Goal: Task Accomplishment & Management: Manage account settings

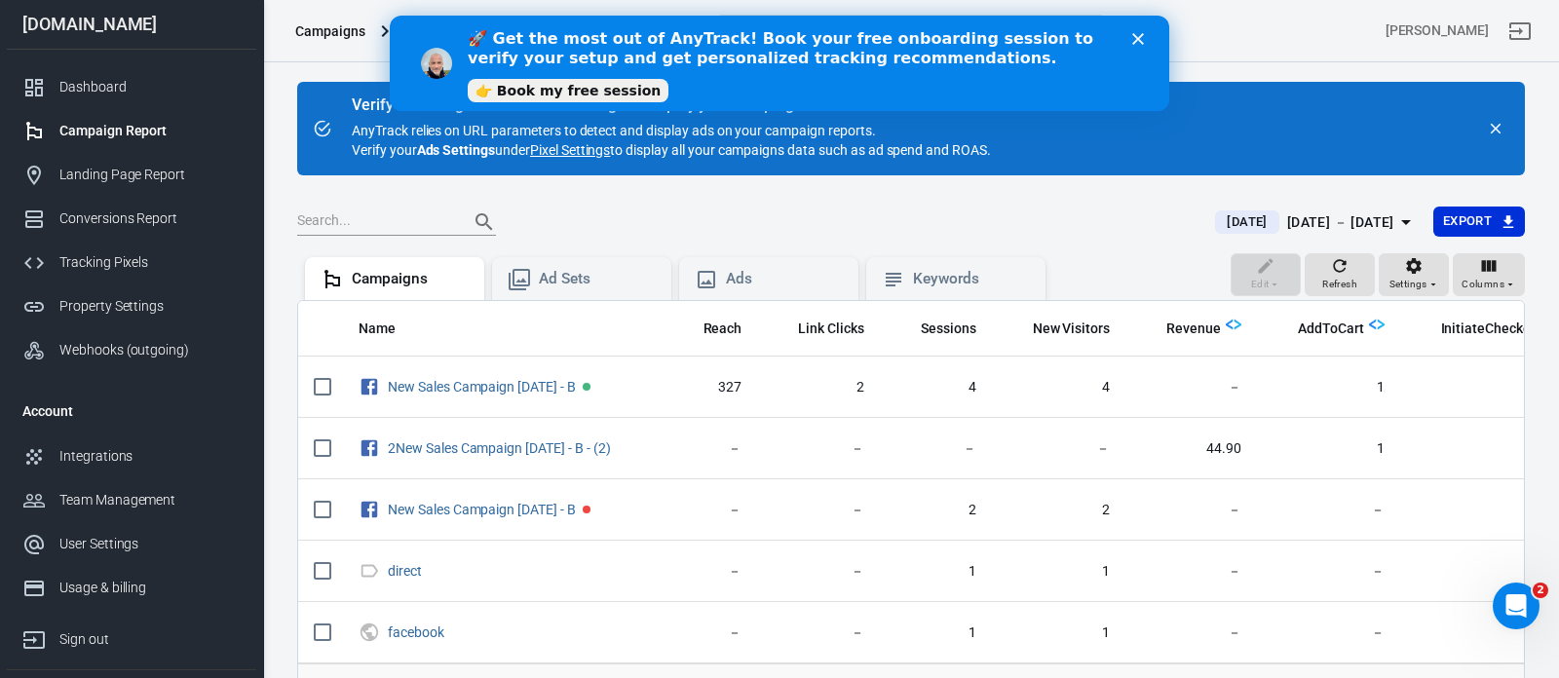
scroll to position [0, 211]
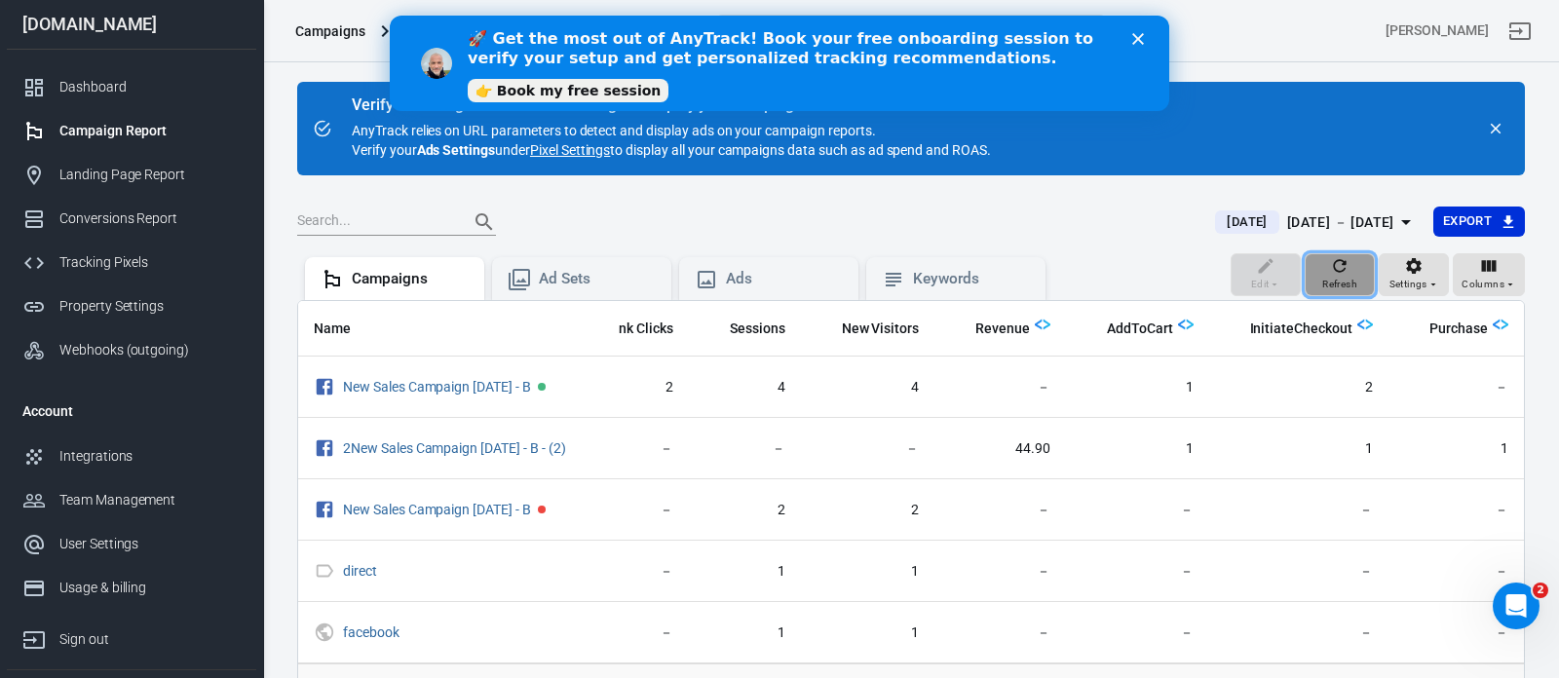
click at [1341, 266] on icon "button" at bounding box center [1339, 265] width 19 height 19
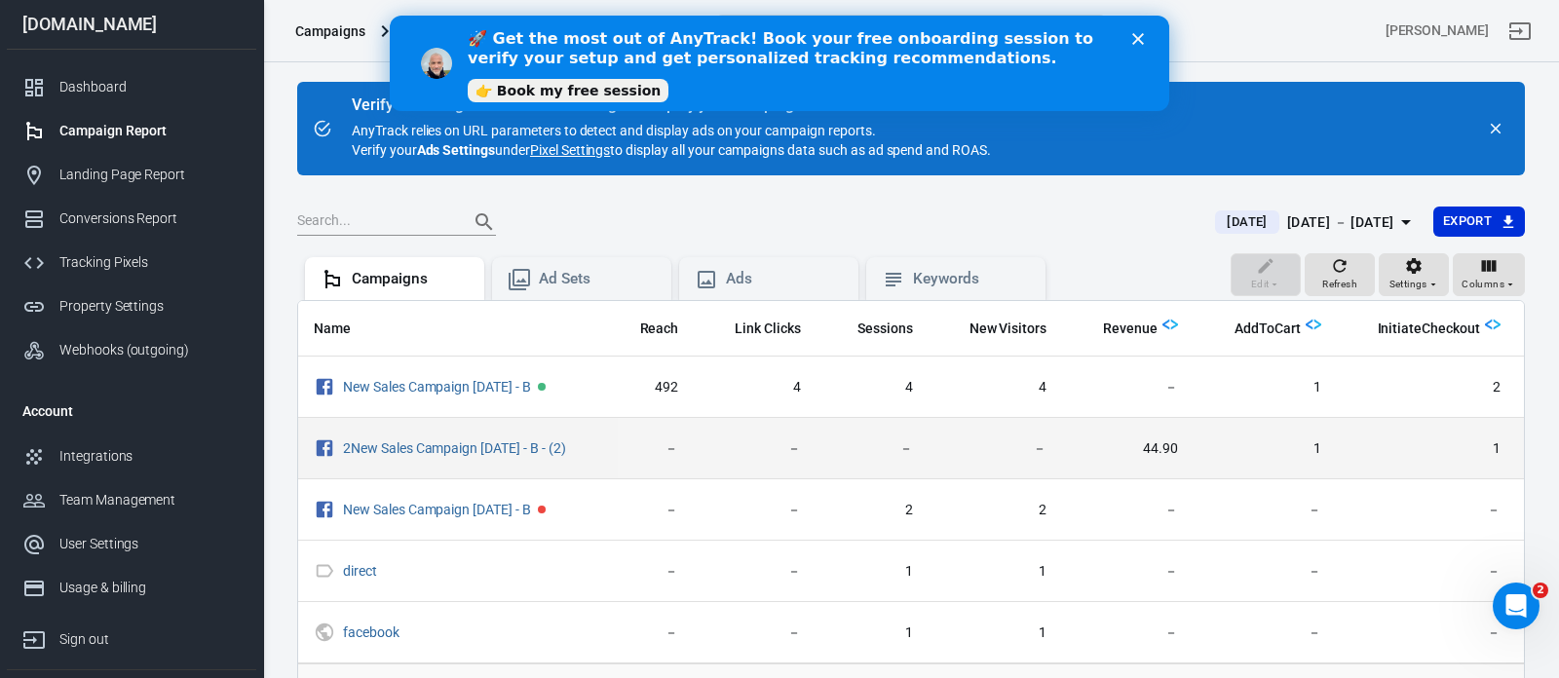
scroll to position [0, 0]
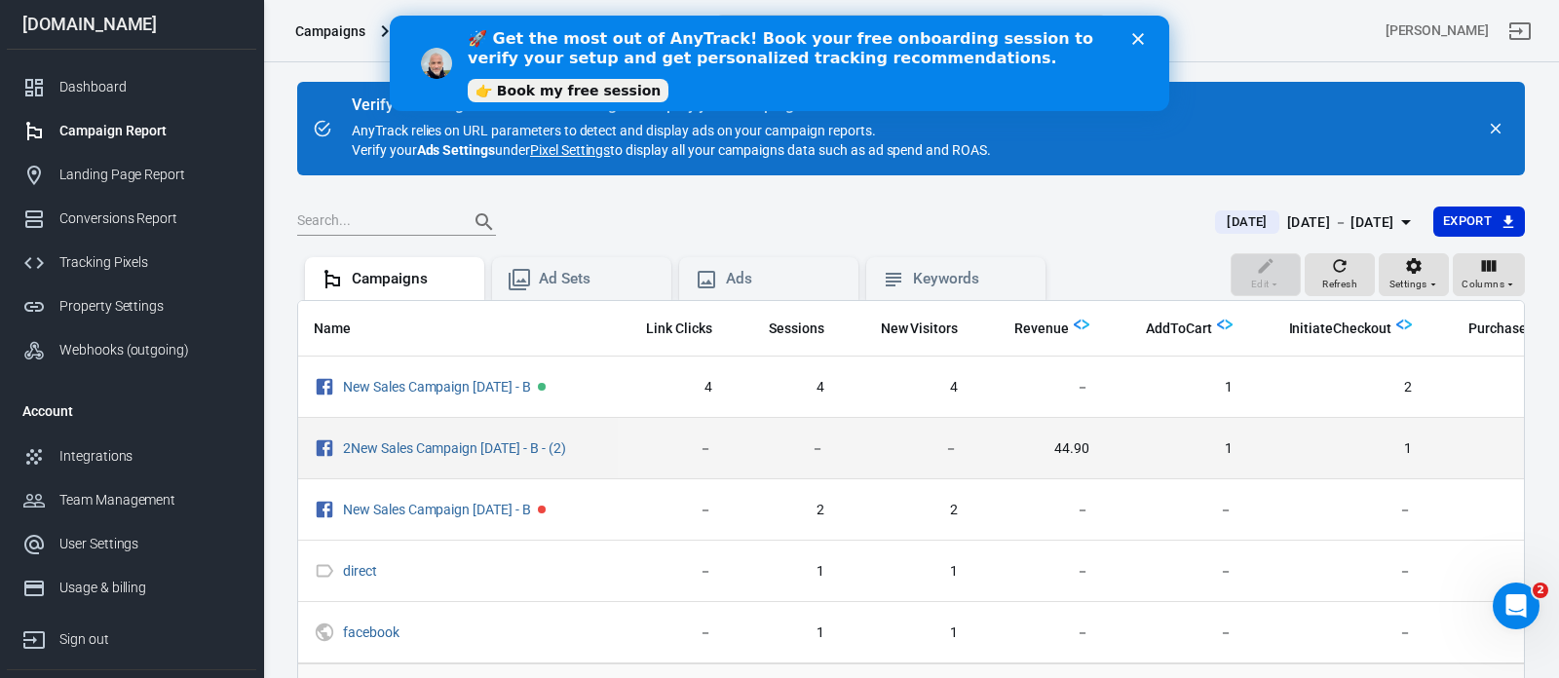
scroll to position [0, 211]
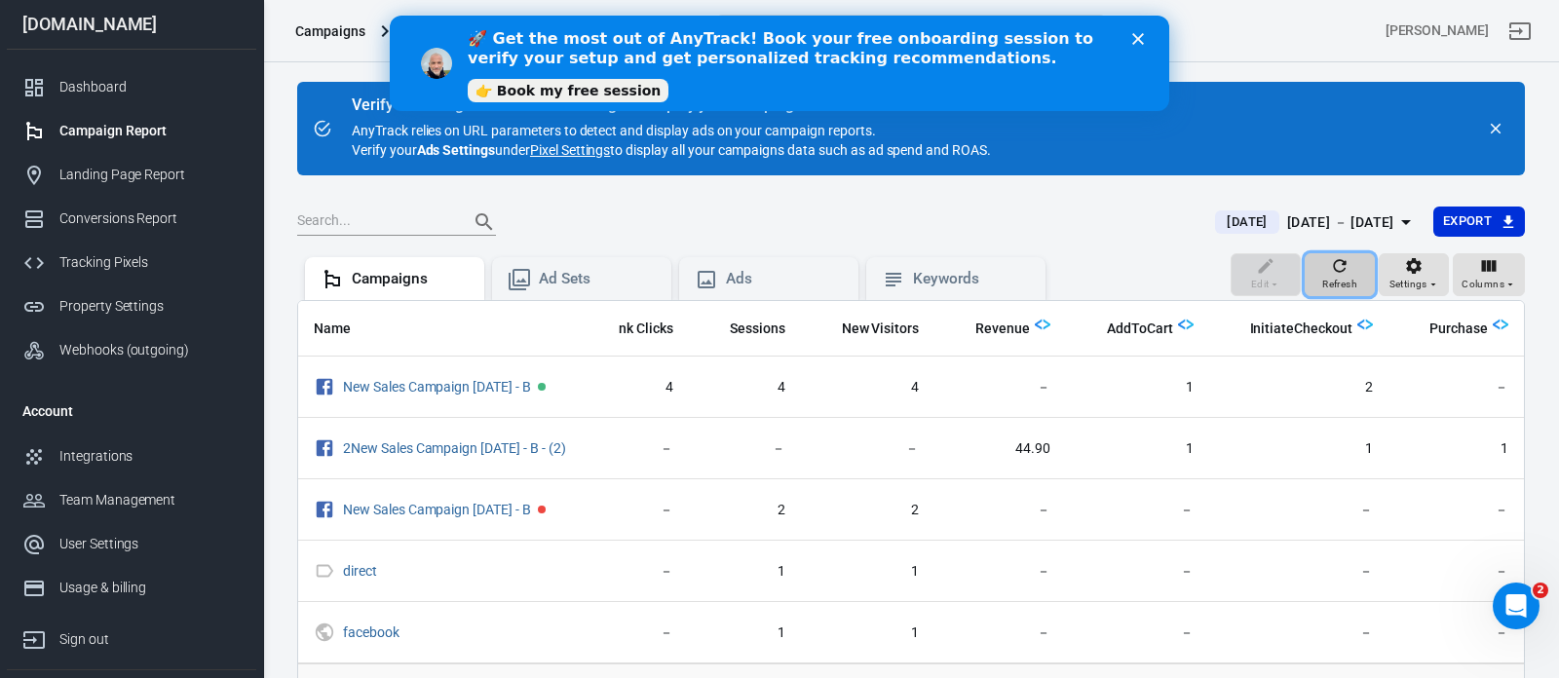
click at [1343, 270] on icon "button" at bounding box center [1340, 265] width 13 height 13
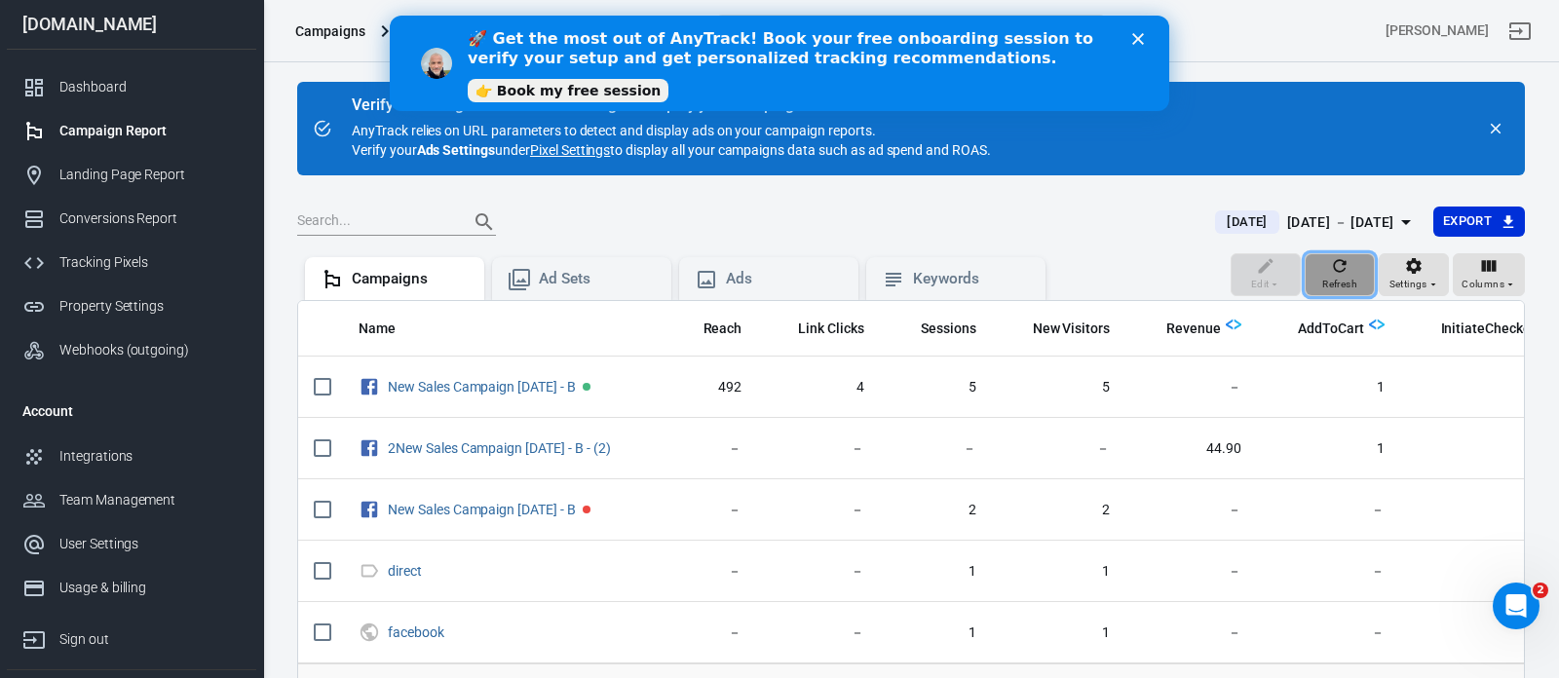
click at [1342, 268] on icon "button" at bounding box center [1339, 265] width 19 height 19
click at [1346, 267] on icon "button" at bounding box center [1339, 265] width 19 height 19
